Goal: Transaction & Acquisition: Book appointment/travel/reservation

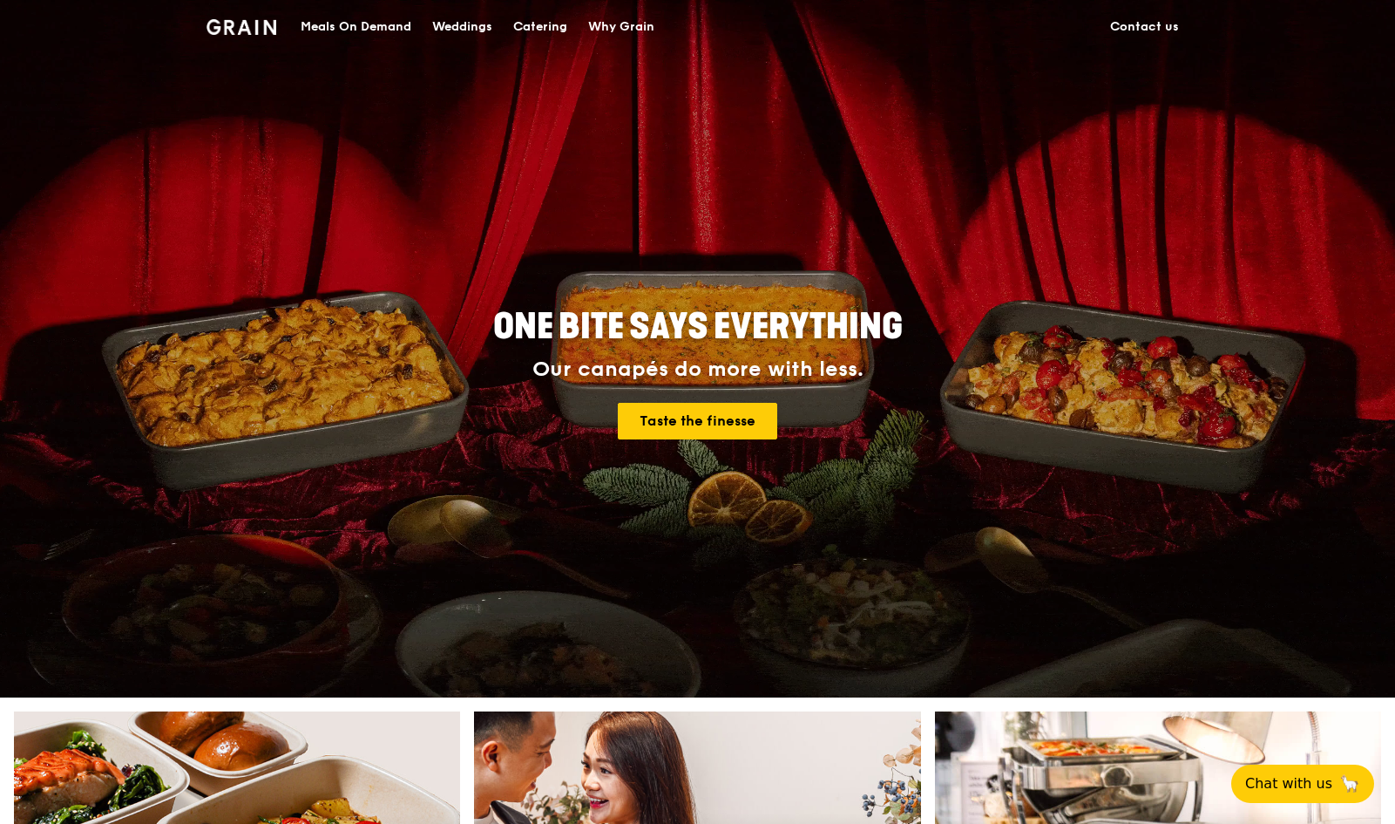
click at [546, 27] on div "Catering" at bounding box center [540, 27] width 54 height 52
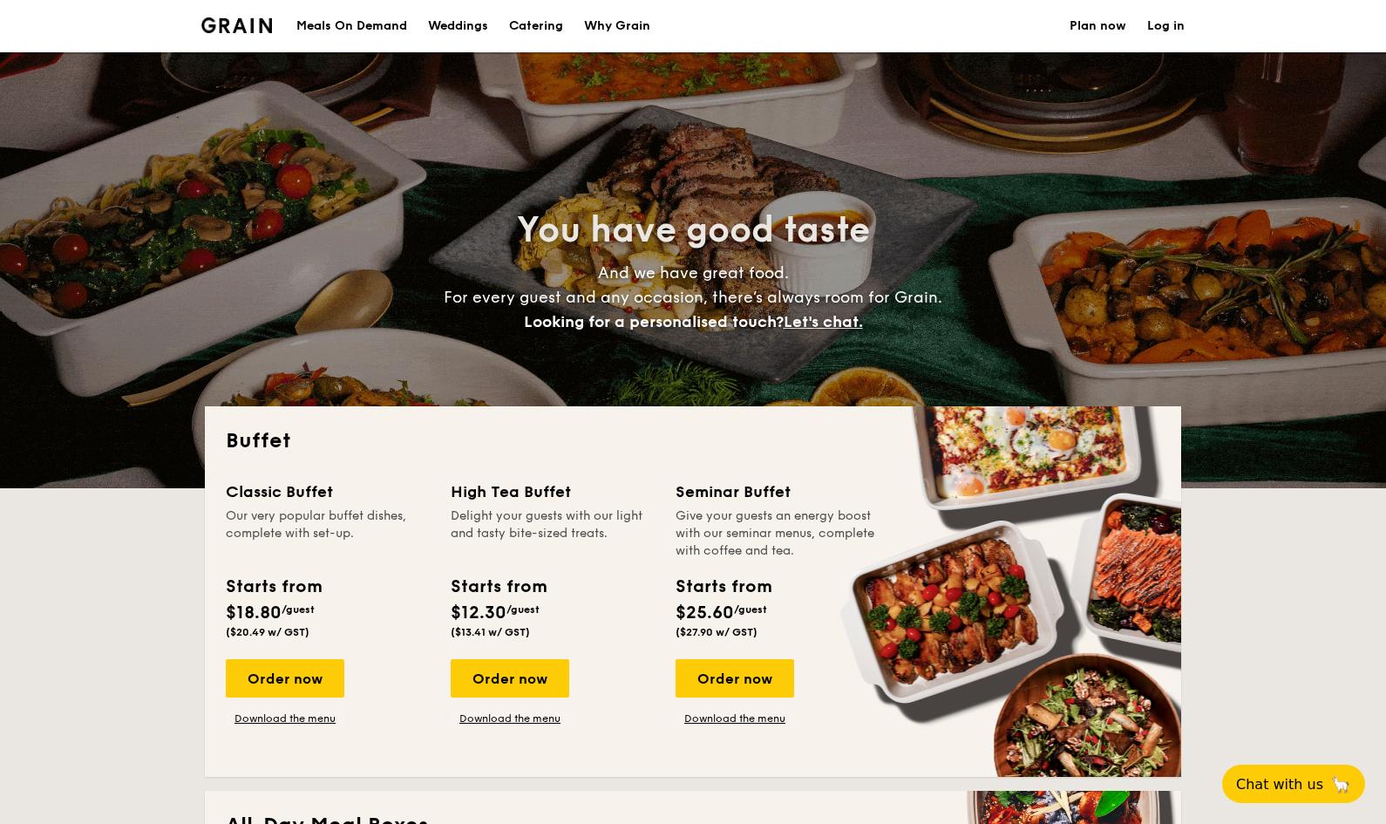
select select
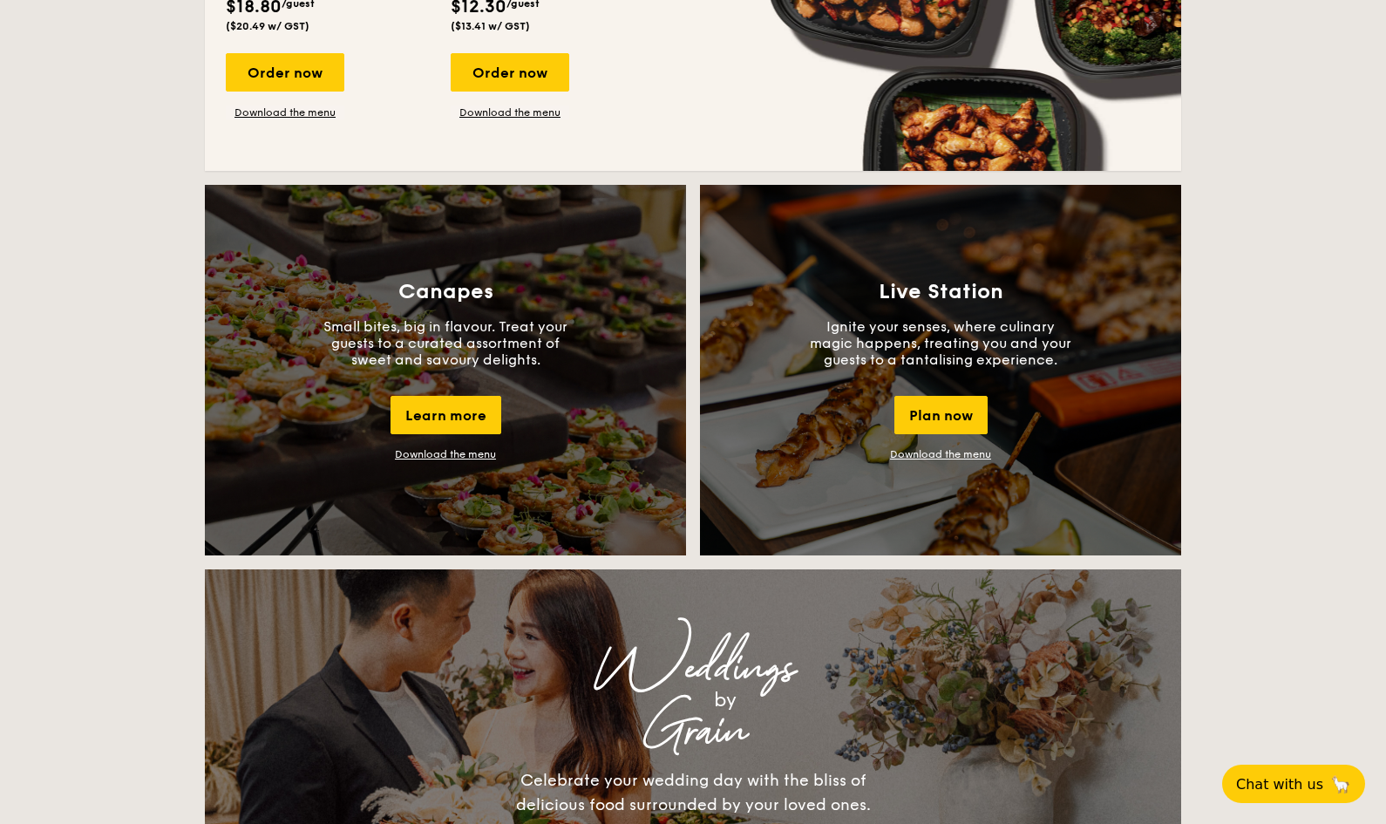
scroll to position [1394, 0]
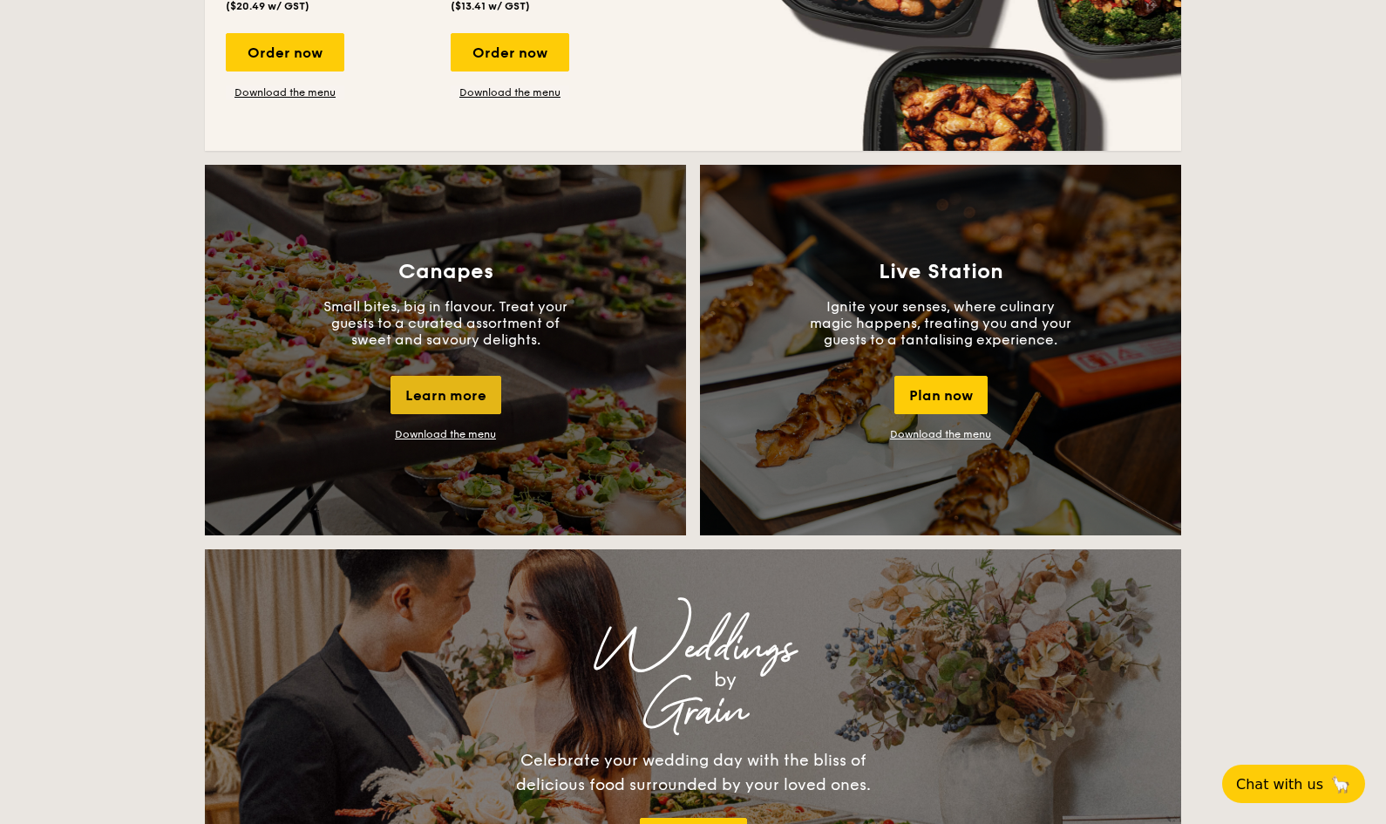
click at [454, 390] on div "Learn more" at bounding box center [445, 395] width 111 height 38
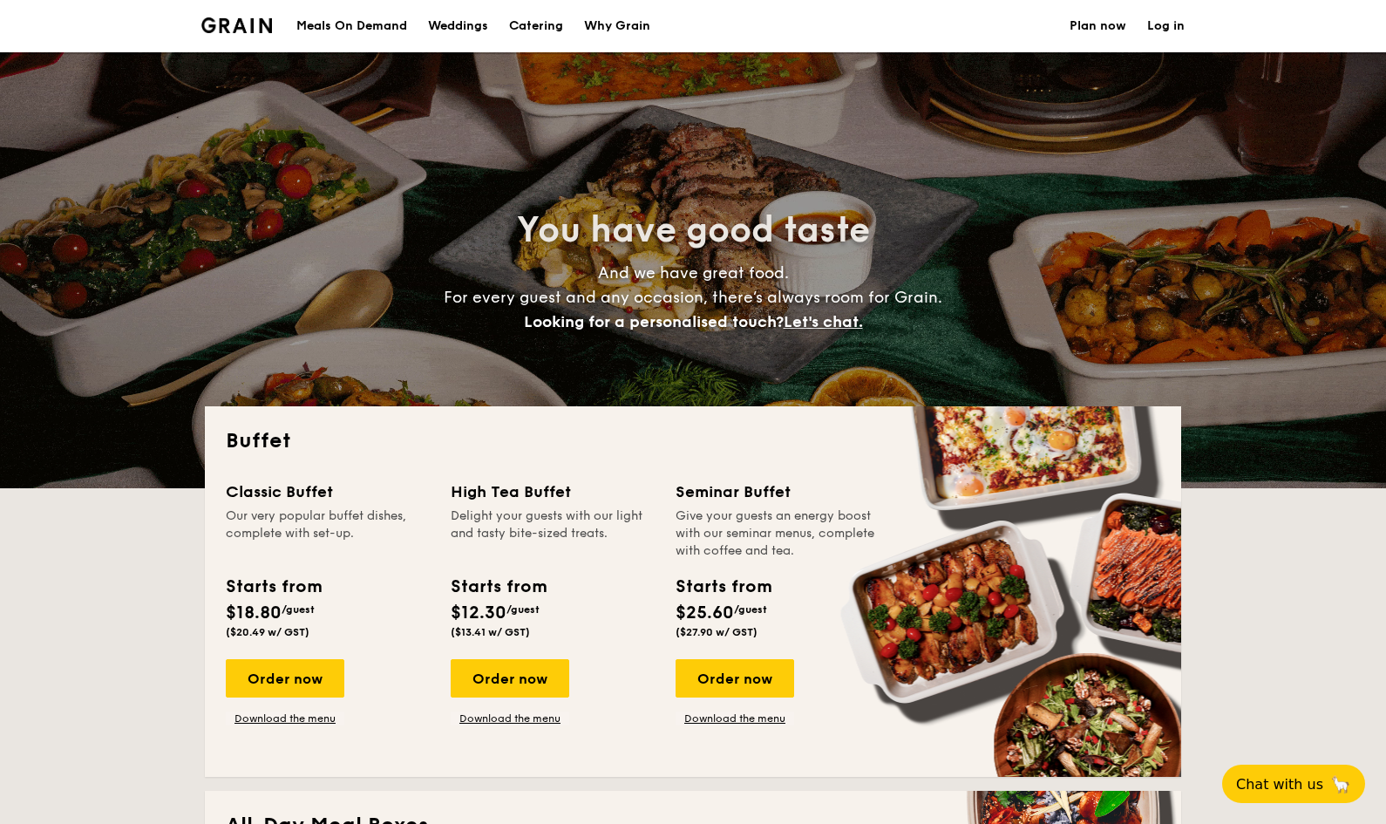
select select
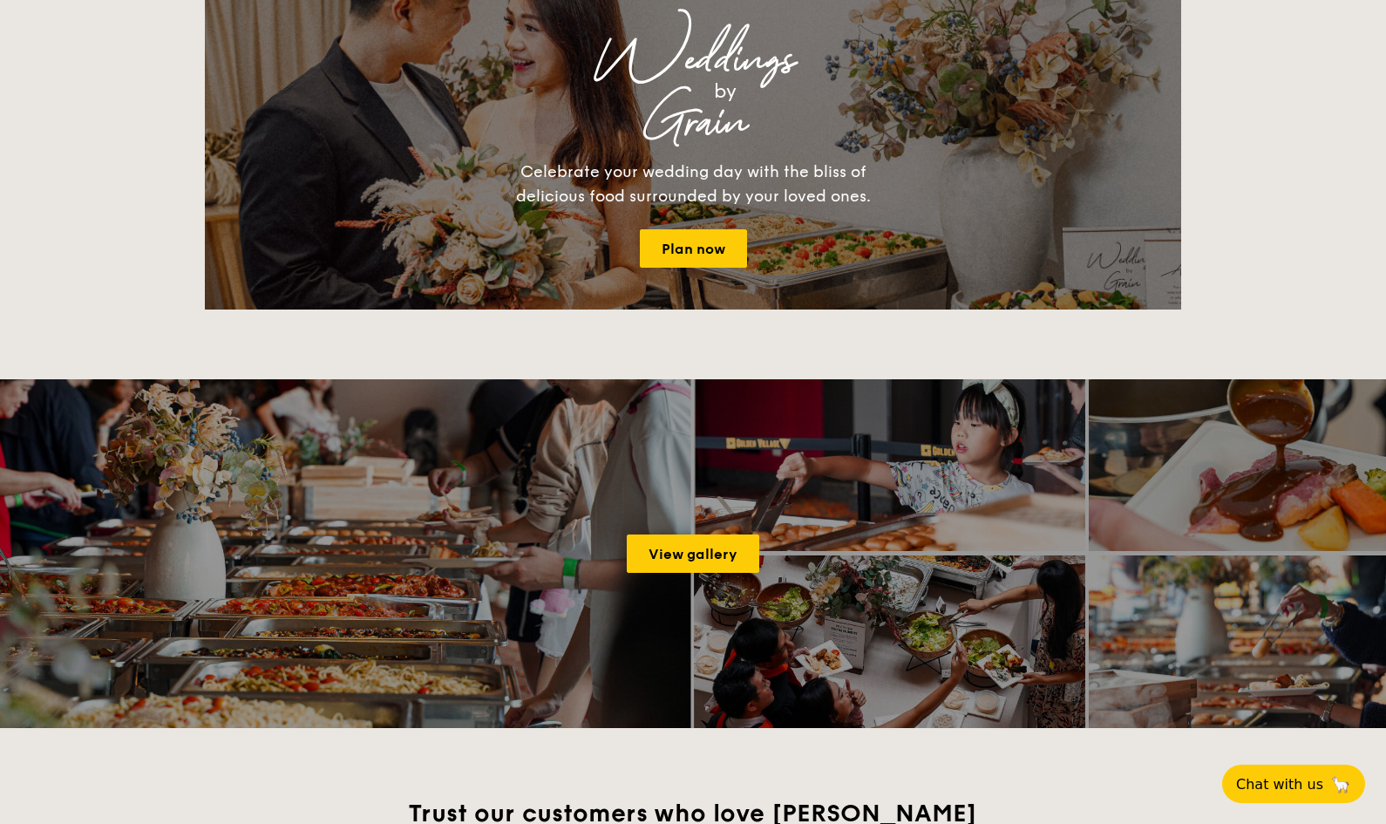
scroll to position [2092, 0]
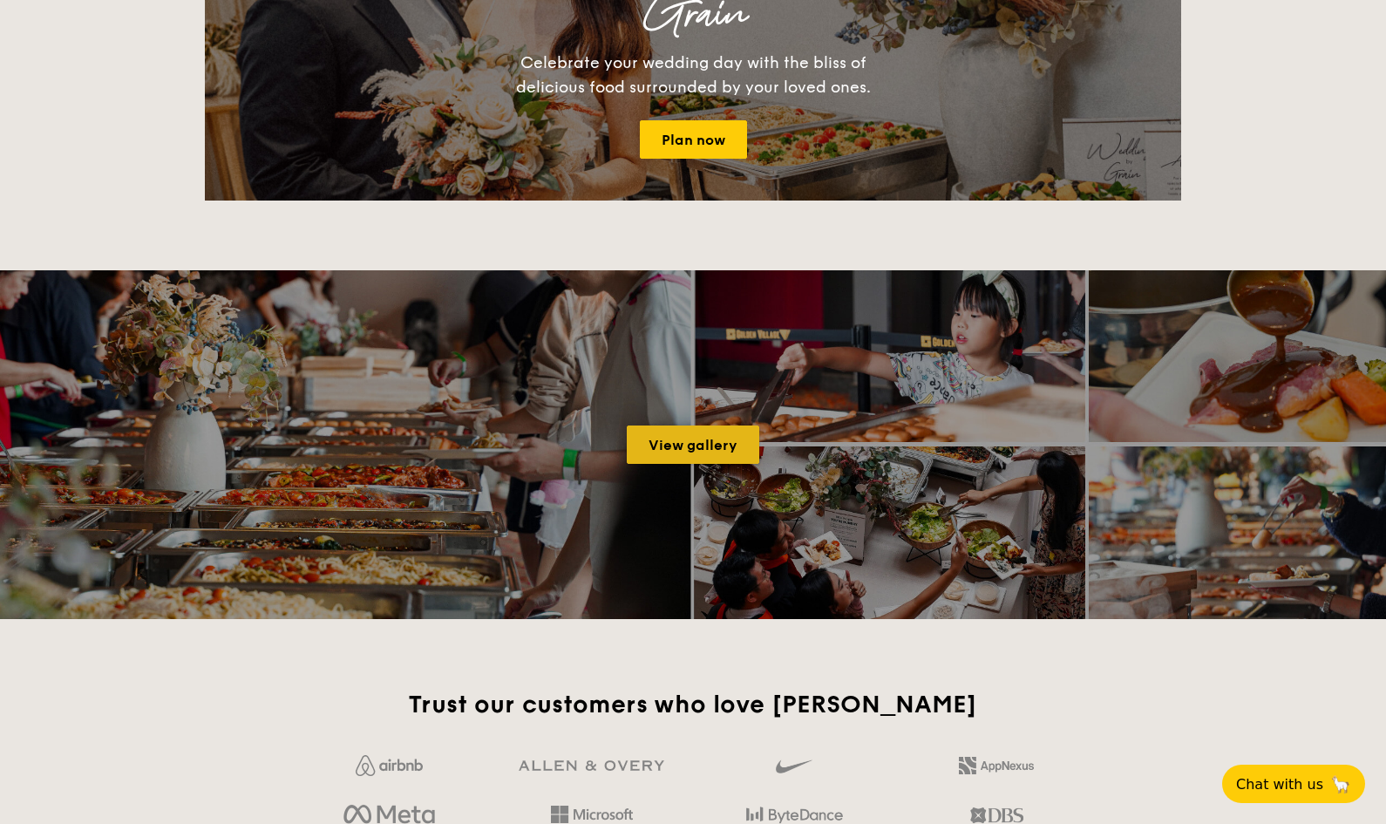
click at [734, 433] on link "View gallery" at bounding box center [693, 444] width 132 height 38
